Goal: Communication & Community: Answer question/provide support

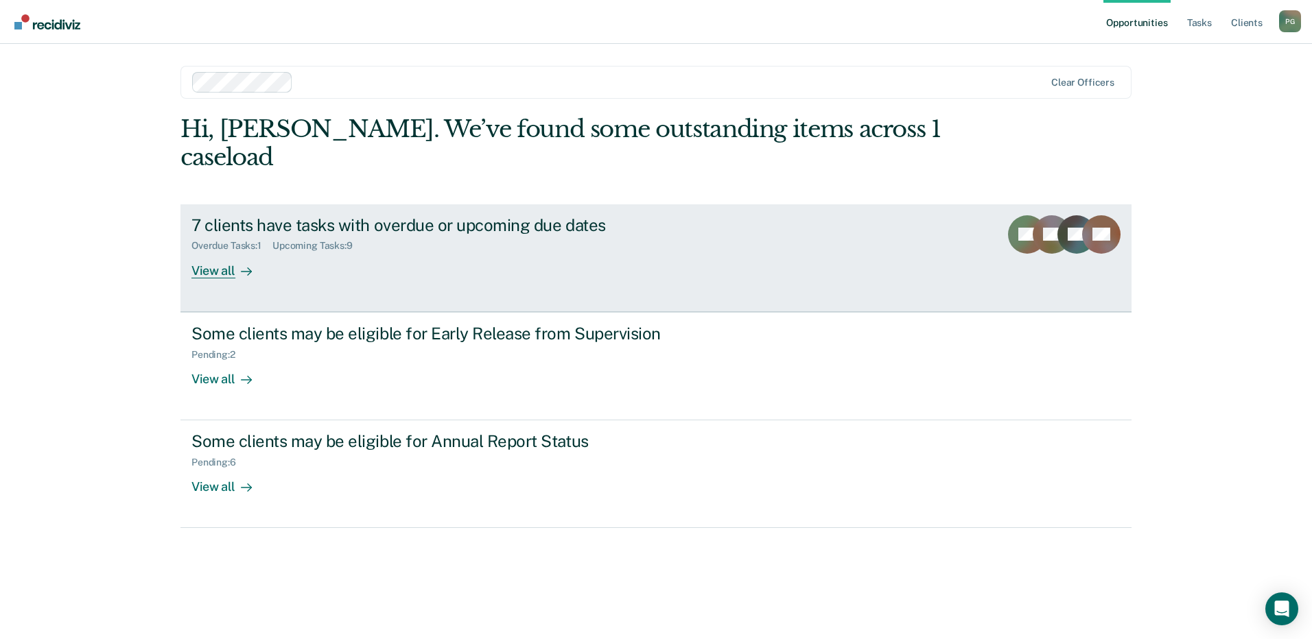
click at [344, 215] on div "7 clients have tasks with overdue or upcoming due dates" at bounding box center [432, 225] width 482 height 20
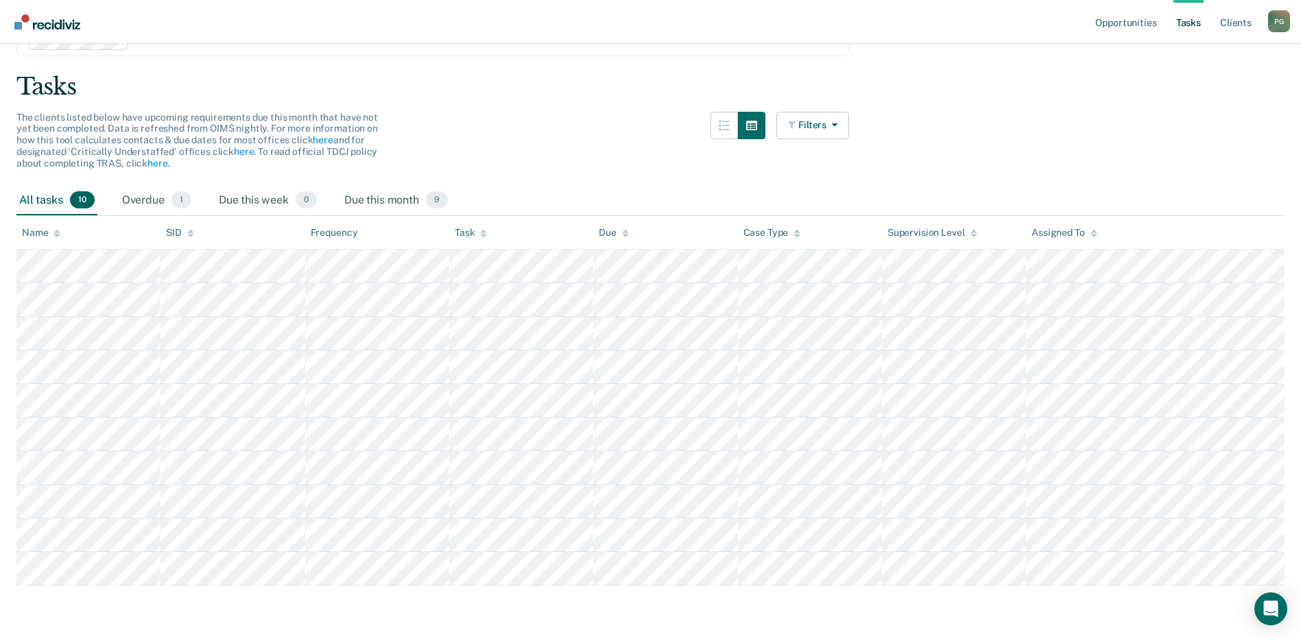
scroll to position [73, 0]
click at [1268, 609] on icon "Open Intercom Messenger" at bounding box center [1271, 609] width 16 height 18
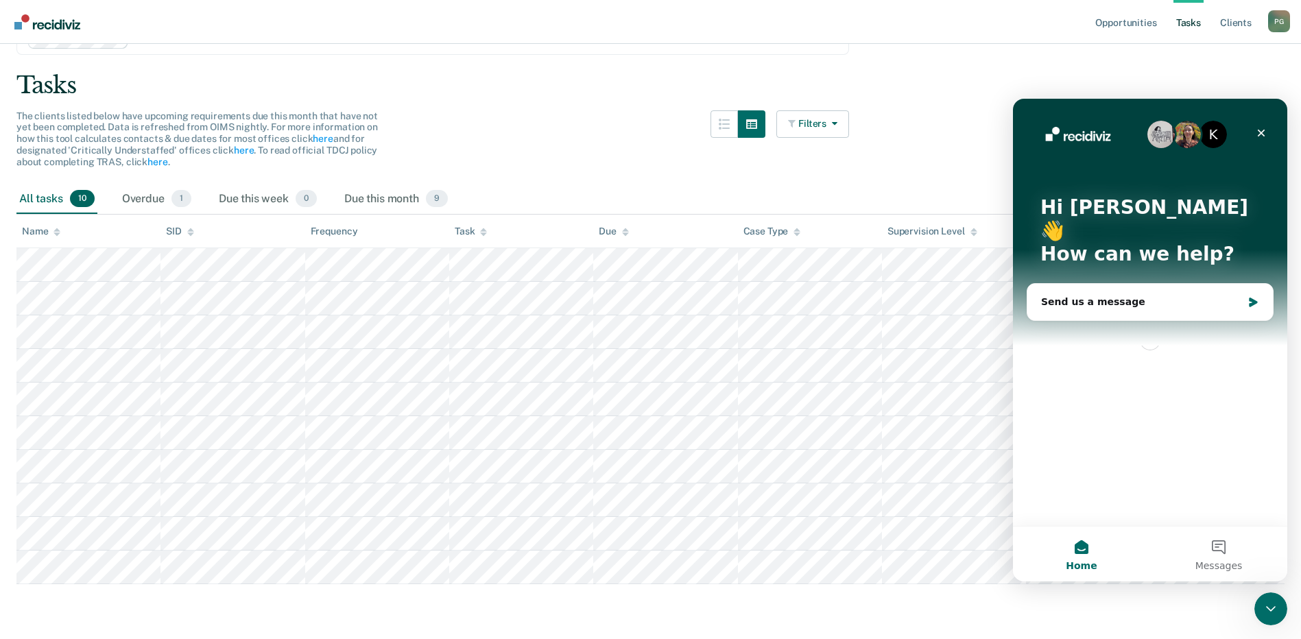
scroll to position [0, 0]
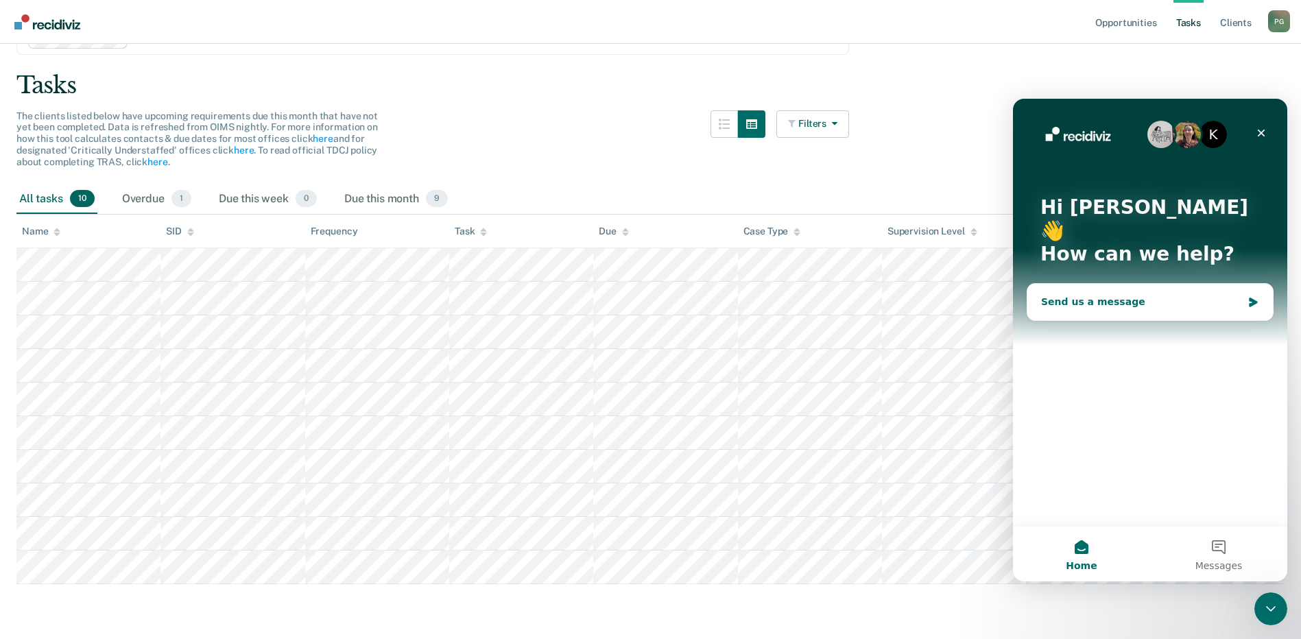
click at [1111, 295] on div "Send us a message" at bounding box center [1141, 302] width 201 height 14
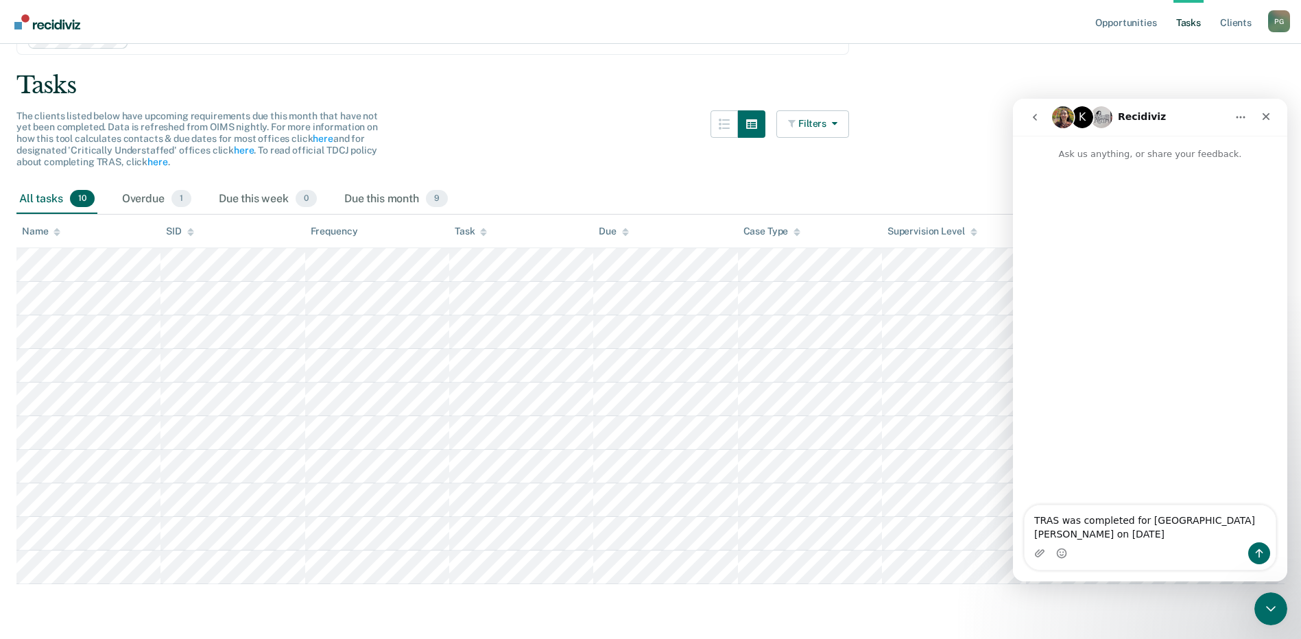
type textarea "TRAS was completed for [GEOGRAPHIC_DATA][PERSON_NAME] on [DATE]."
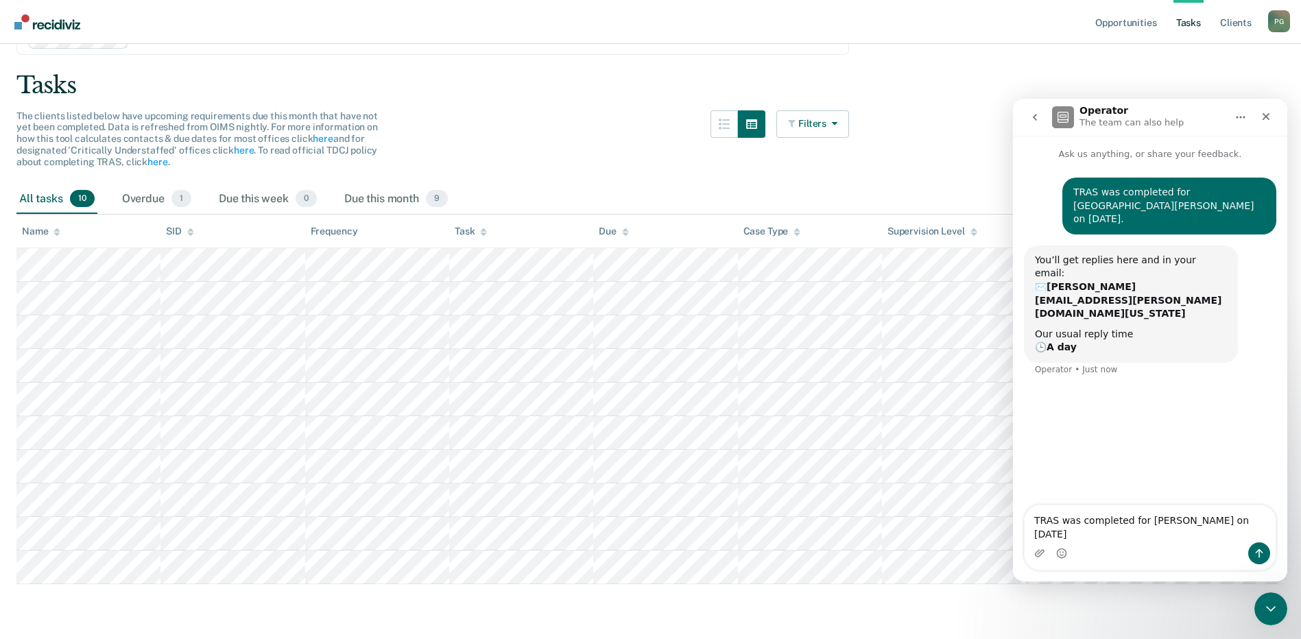
type textarea "TRAS was completed for [PERSON_NAME] on [DATE]."
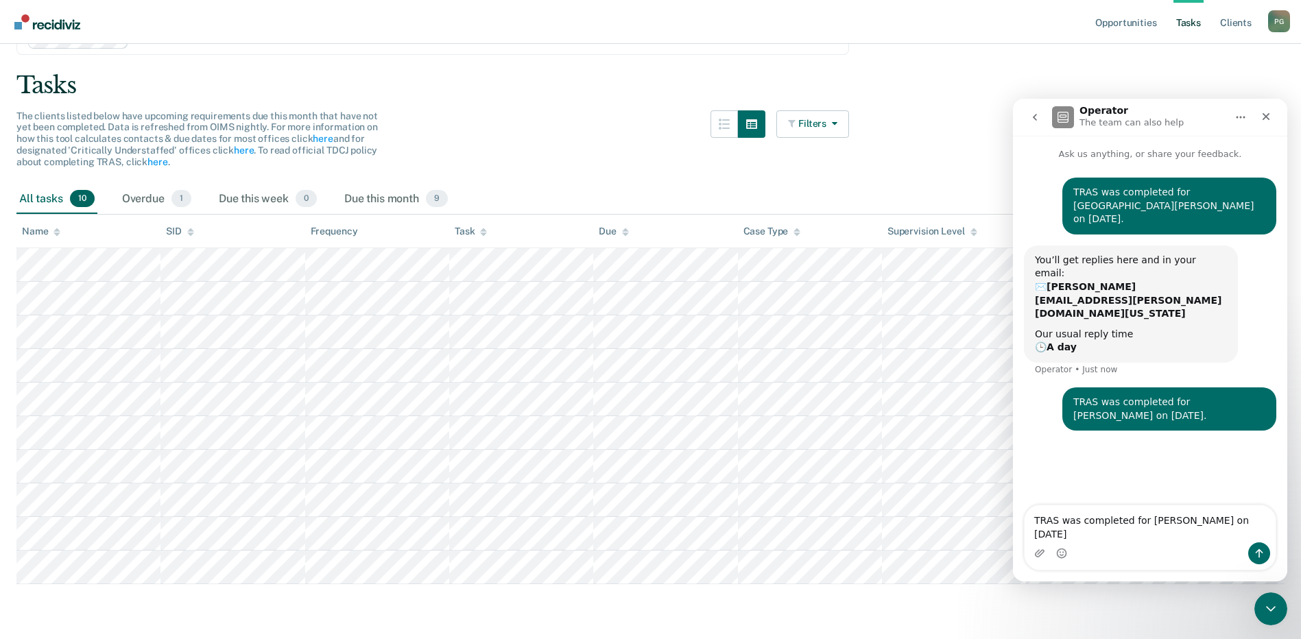
type textarea "TRAS was completed for [PERSON_NAME] on [DATE]."
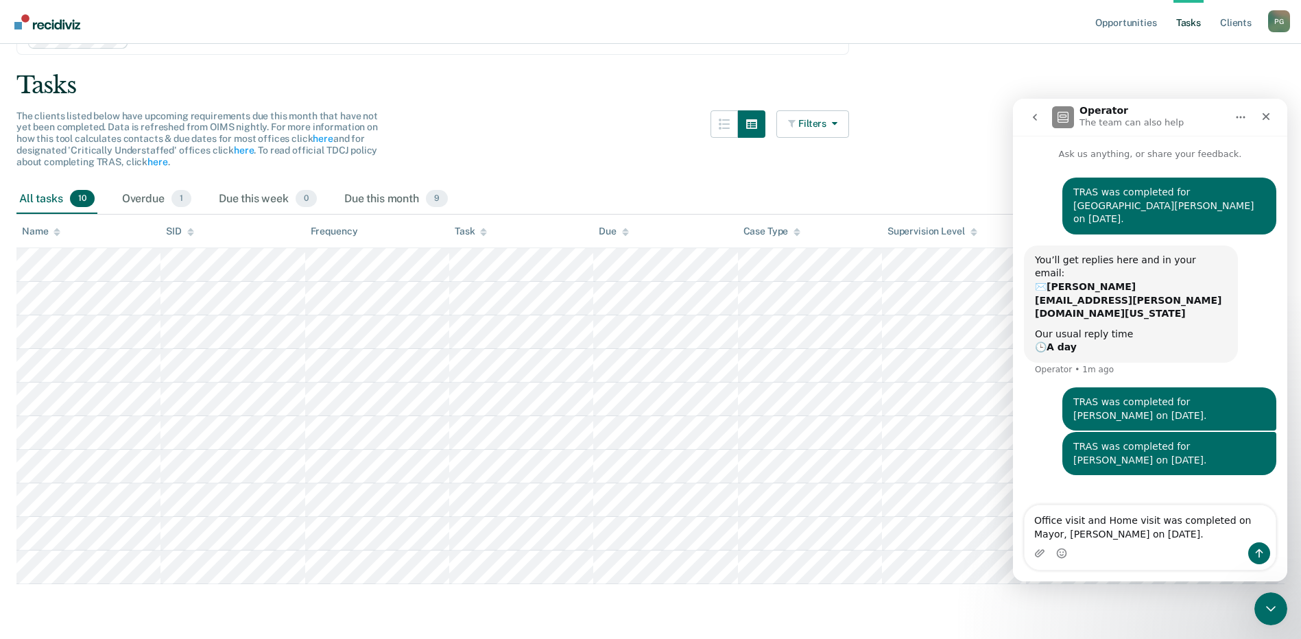
click at [1178, 547] on div "Intercom messenger" at bounding box center [1150, 554] width 251 height 22
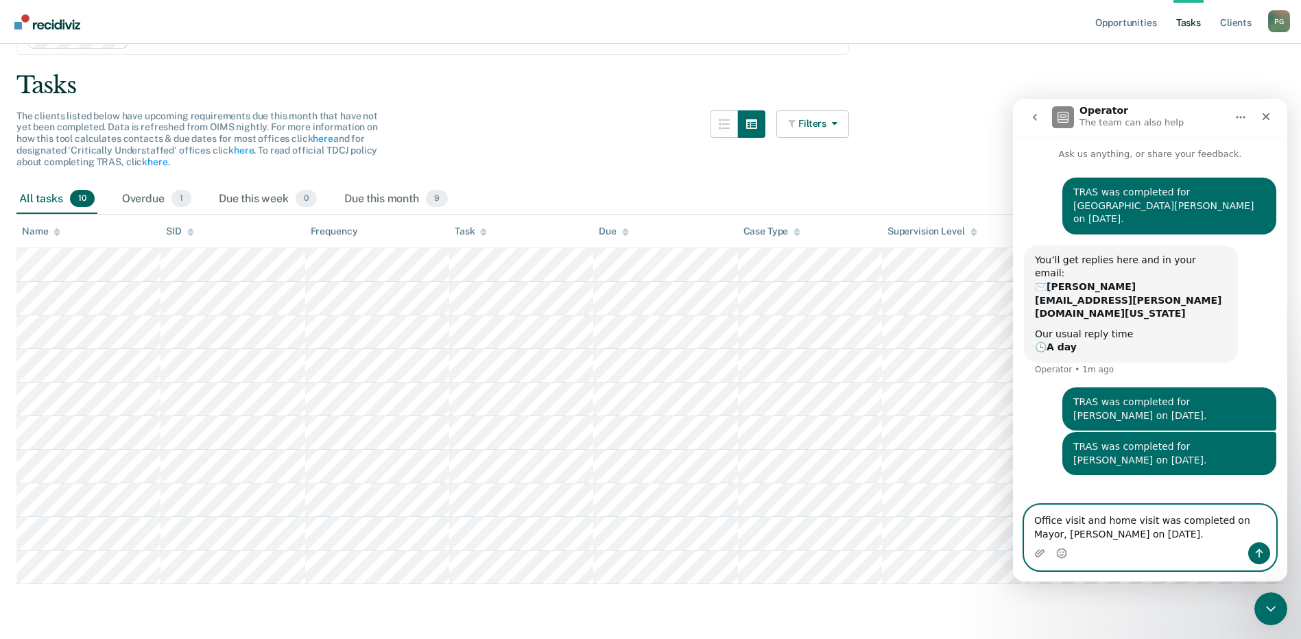
click at [1146, 539] on textarea "Office visit and home visit was completed on Mayor, [PERSON_NAME] on [DATE]." at bounding box center [1150, 524] width 251 height 37
click at [1038, 518] on textarea "Office visit and home visit was completed on Mayor, [PERSON_NAME] on [DATE]." at bounding box center [1150, 524] width 251 height 37
click at [1135, 536] on textarea "1 office visit and home visit was completed on Mayor, [PERSON_NAME] on [DATE]." at bounding box center [1150, 524] width 251 height 37
click at [1152, 517] on textarea "1 office visit and home visit was completed on Mayor, [PERSON_NAME] on [DATE]." at bounding box center [1150, 524] width 251 height 37
type textarea "1 office visit and home visit/residence validation was completed on Mayor, [PER…"
